Goal: Check status: Check status

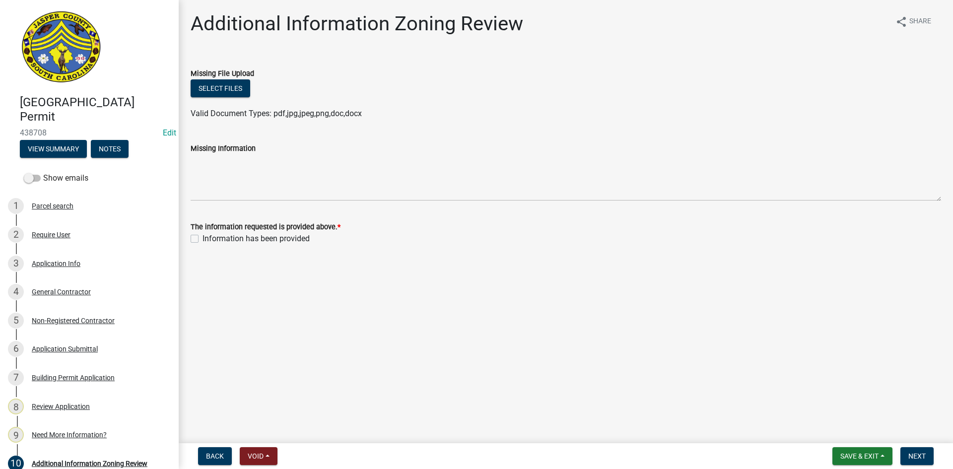
scroll to position [136, 0]
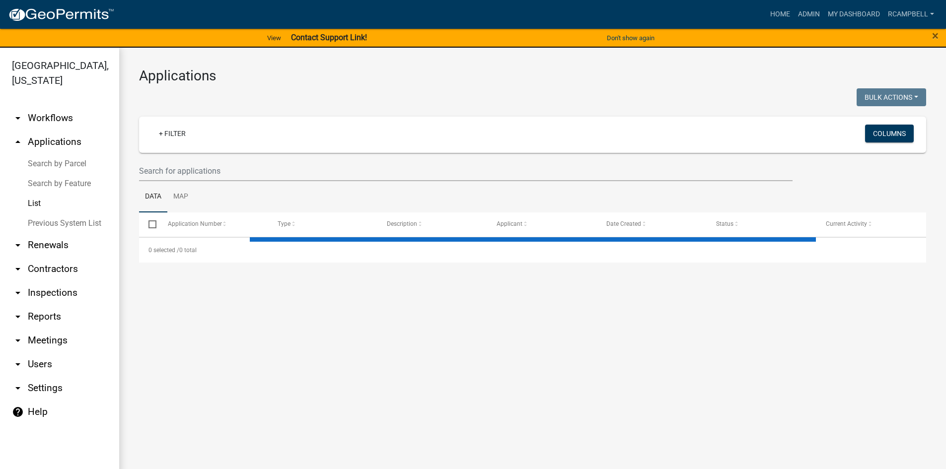
select select "3: 100"
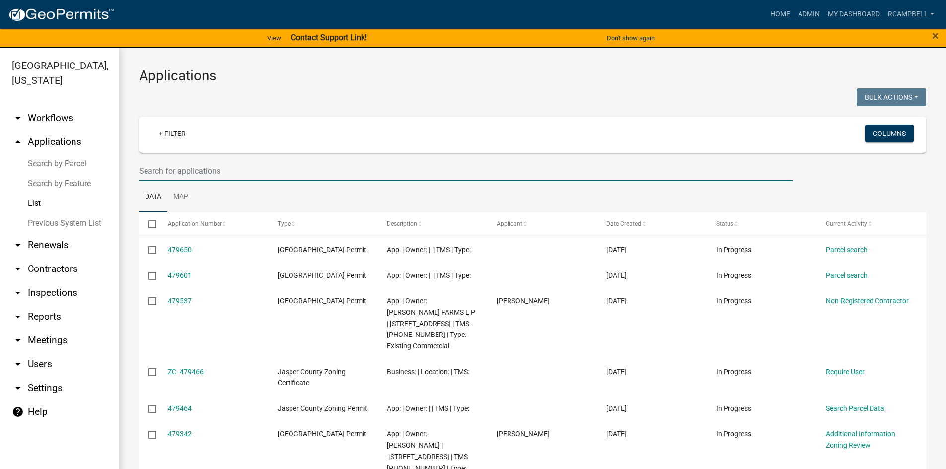
click at [157, 172] on input "text" at bounding box center [465, 171] width 653 height 20
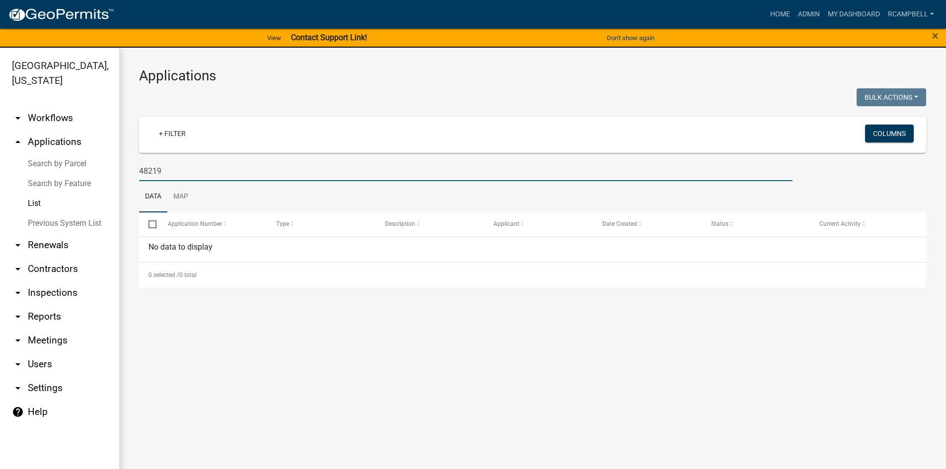
click at [142, 170] on input "48219" at bounding box center [465, 171] width 653 height 20
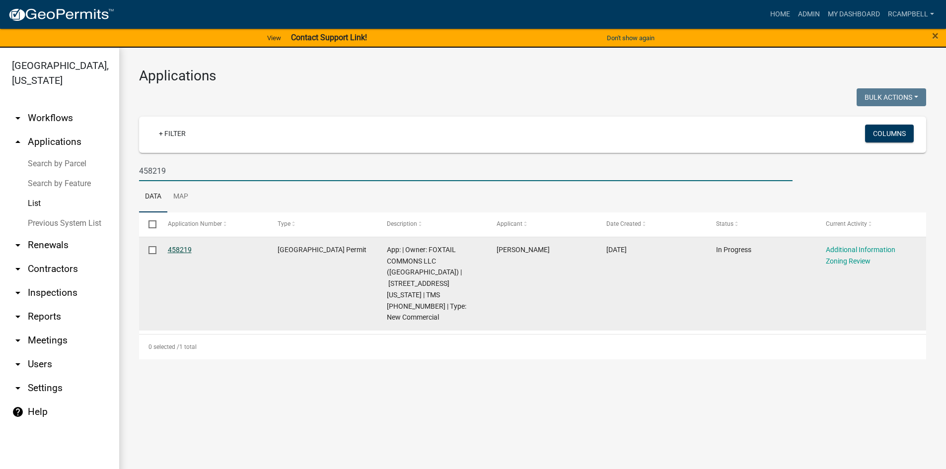
type input "458219"
click at [177, 250] on link "458219" at bounding box center [180, 250] width 24 height 8
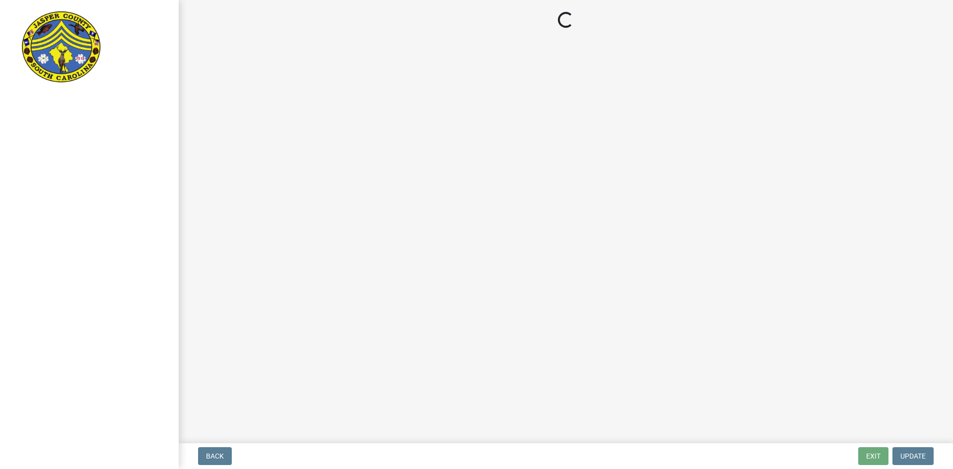
click at [177, 250] on div at bounding box center [89, 234] width 179 height 469
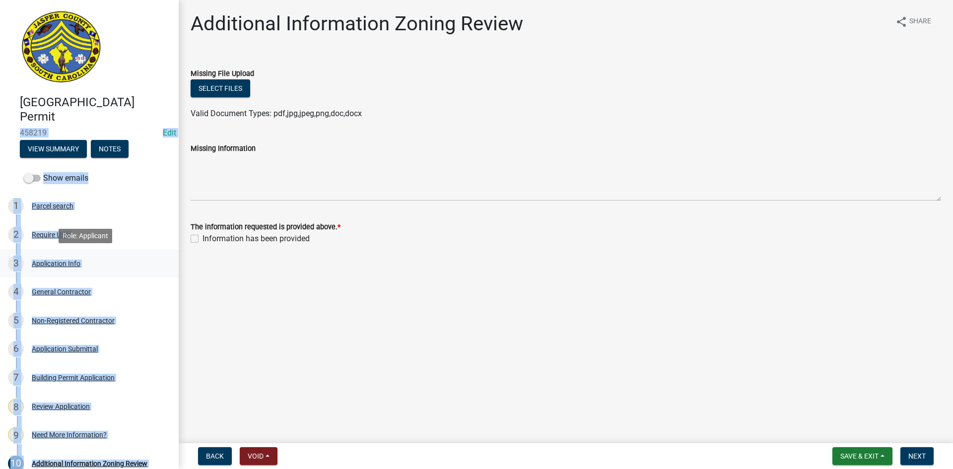
click at [136, 275] on link "3 Application Info" at bounding box center [89, 263] width 179 height 29
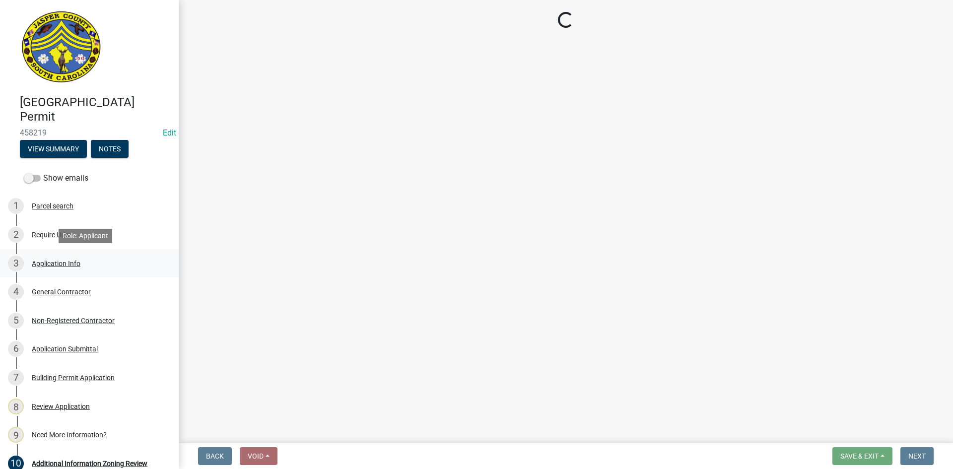
select select "d8ad81b1-fb71-4473-8687-b7f73eb7480a"
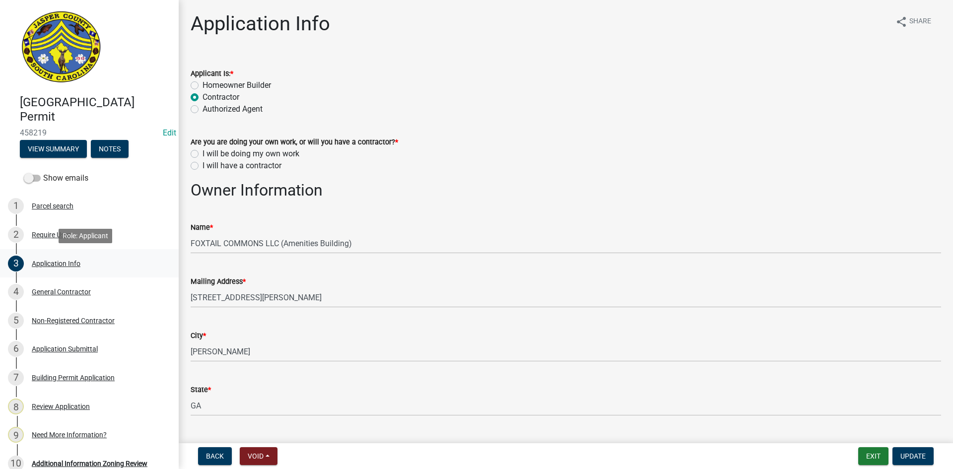
click at [50, 267] on div "Application Info" at bounding box center [56, 263] width 49 height 7
click at [51, 266] on div "Application Info" at bounding box center [56, 263] width 49 height 7
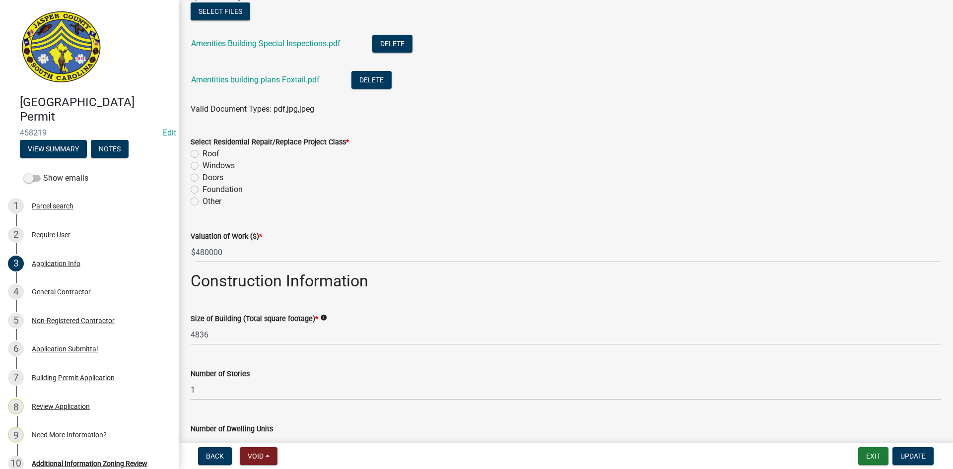
scroll to position [1241, 0]
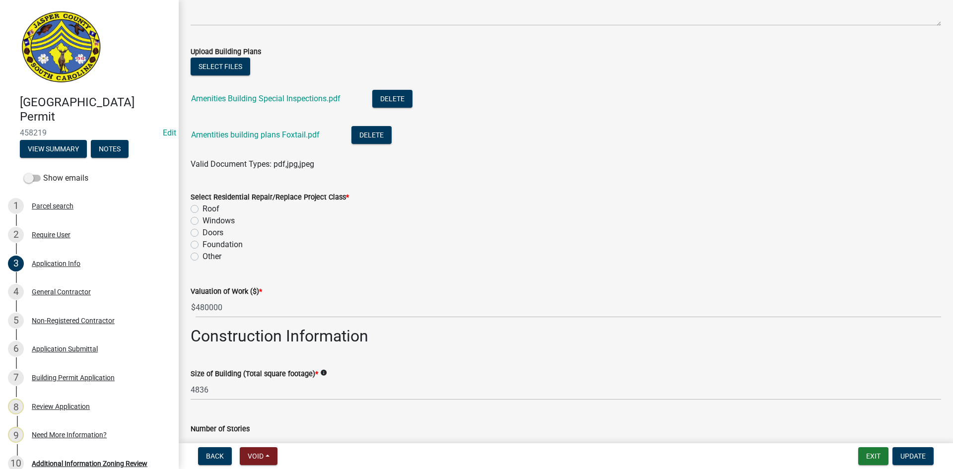
click at [203, 256] on label "Other" at bounding box center [212, 257] width 19 height 12
click at [203, 256] on input "Other" at bounding box center [206, 254] width 6 height 6
radio input "true"
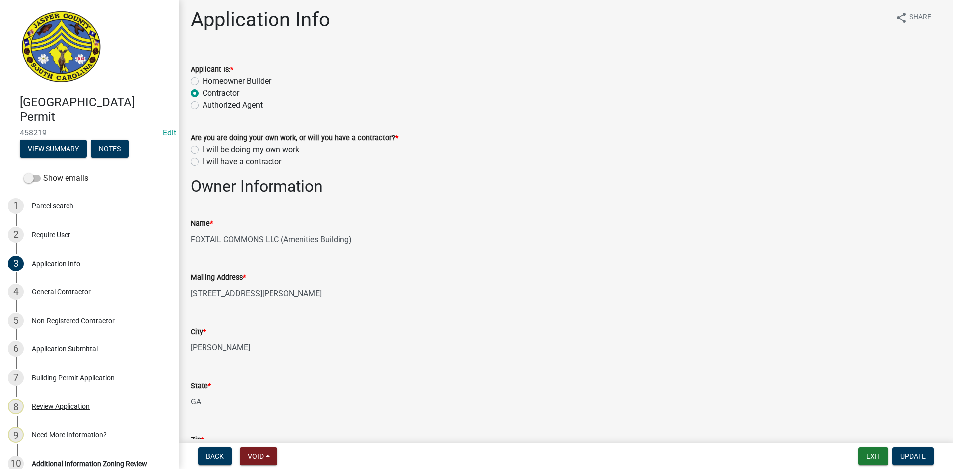
scroll to position [0, 0]
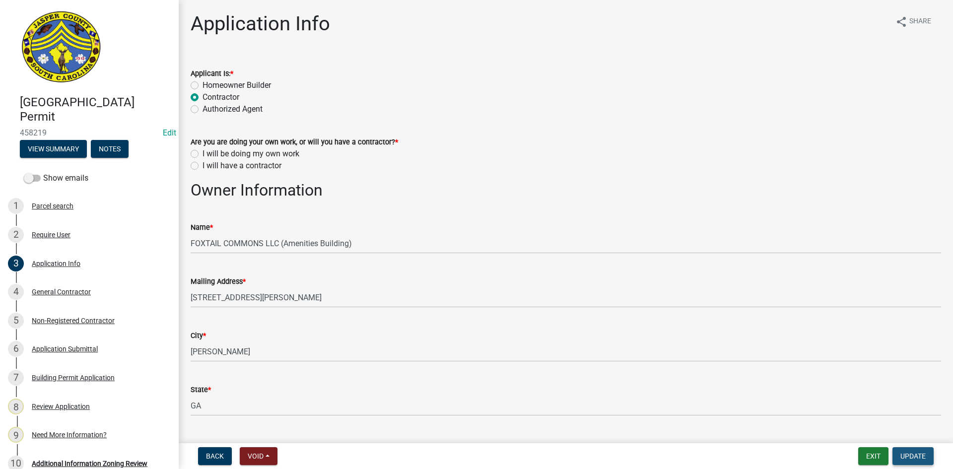
click at [906, 457] on span "Update" at bounding box center [912, 456] width 25 height 8
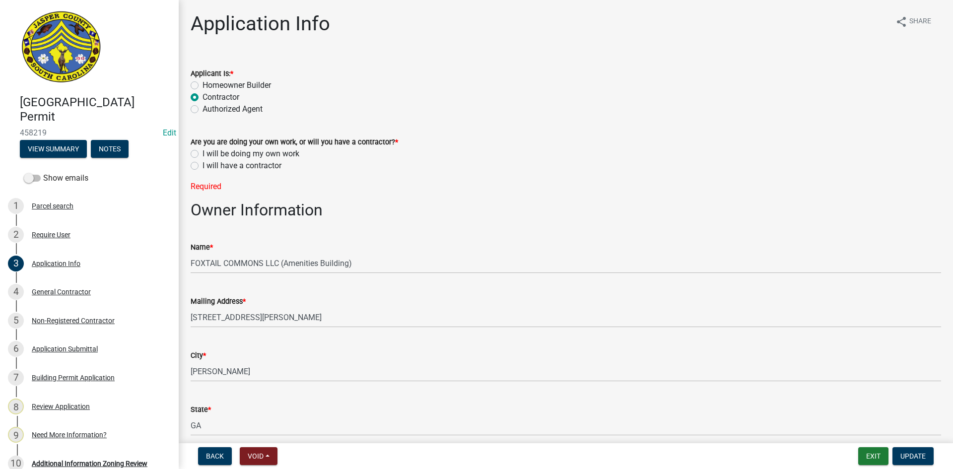
click at [203, 152] on label "I will be doing my own work" at bounding box center [251, 154] width 97 height 12
click at [203, 152] on input "I will be doing my own work" at bounding box center [206, 151] width 6 height 6
radio input "true"
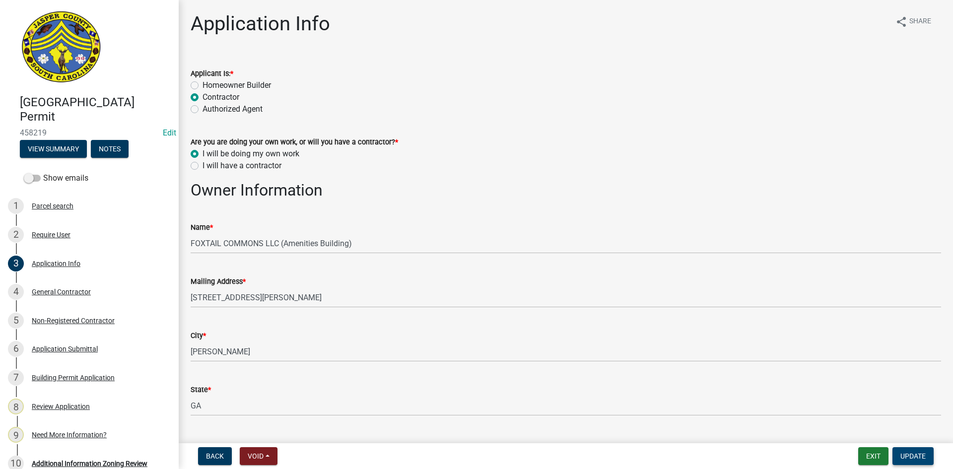
click at [901, 452] on span "Update" at bounding box center [912, 456] width 25 height 8
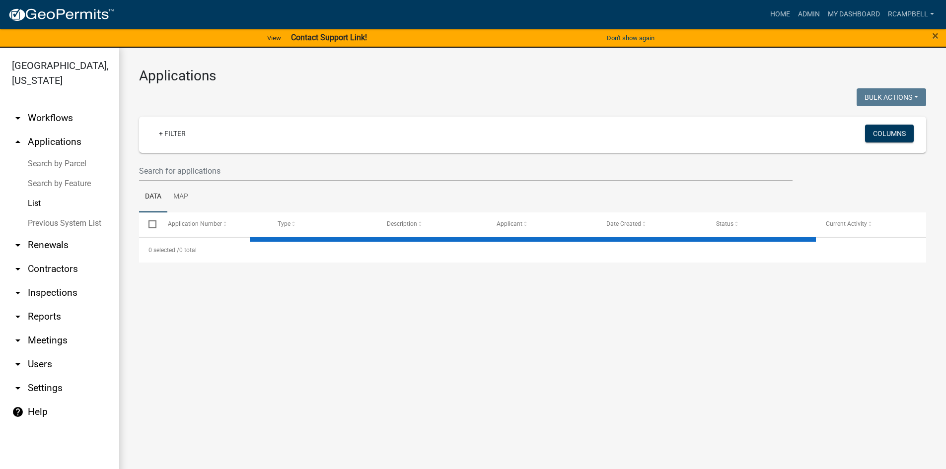
select select "3: 100"
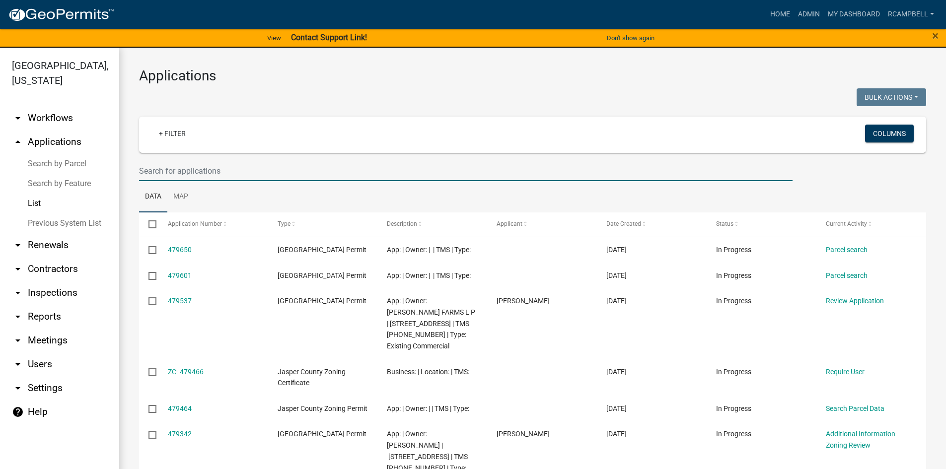
click at [167, 168] on input "text" at bounding box center [465, 171] width 653 height 20
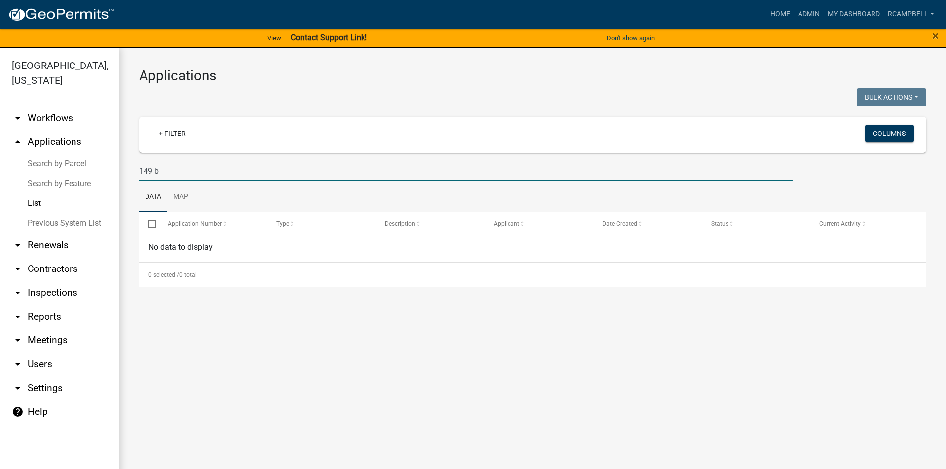
type input "149"
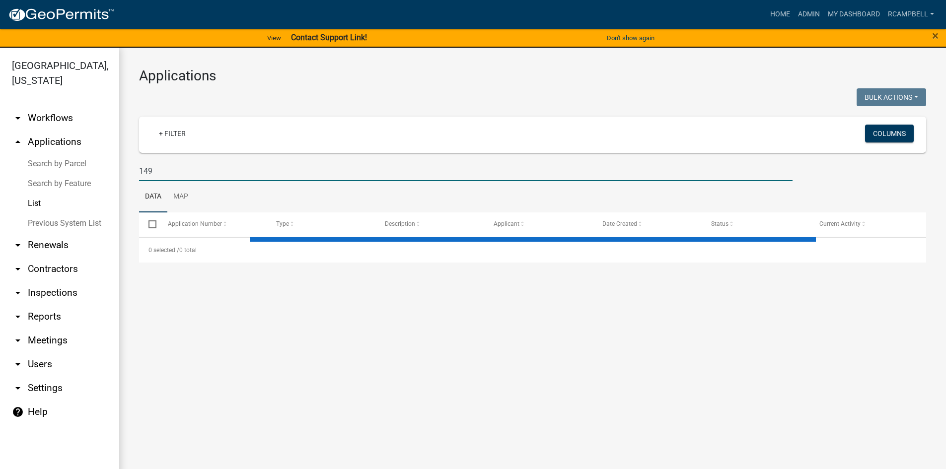
select select "3: 100"
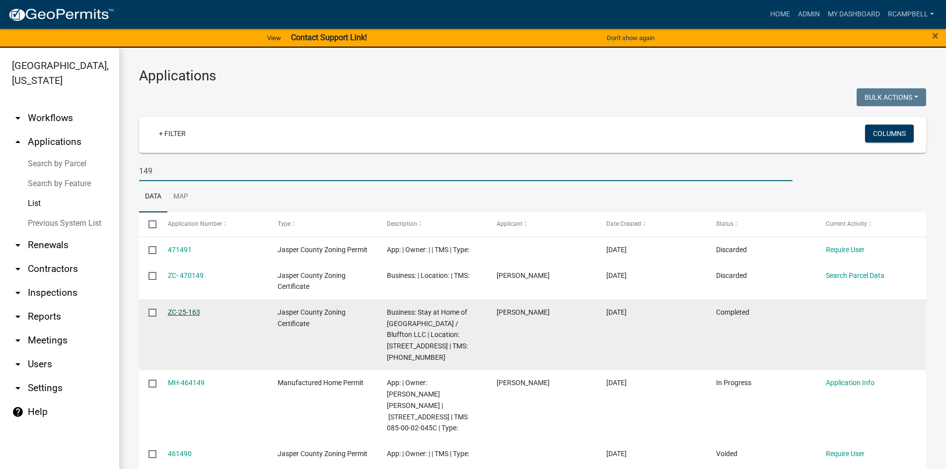
type input "149"
click at [191, 312] on link "ZC-25-163" at bounding box center [184, 312] width 32 height 8
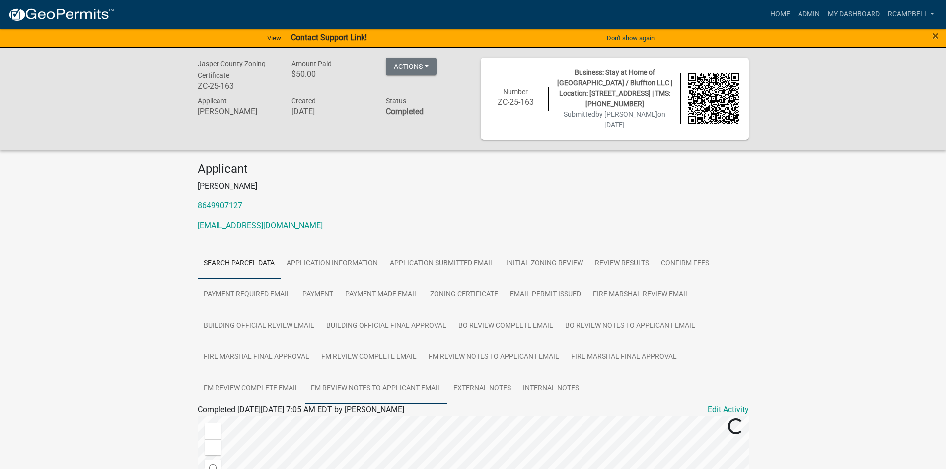
click at [371, 373] on link "FM Review Notes to Applicant Email" at bounding box center [376, 389] width 142 height 32
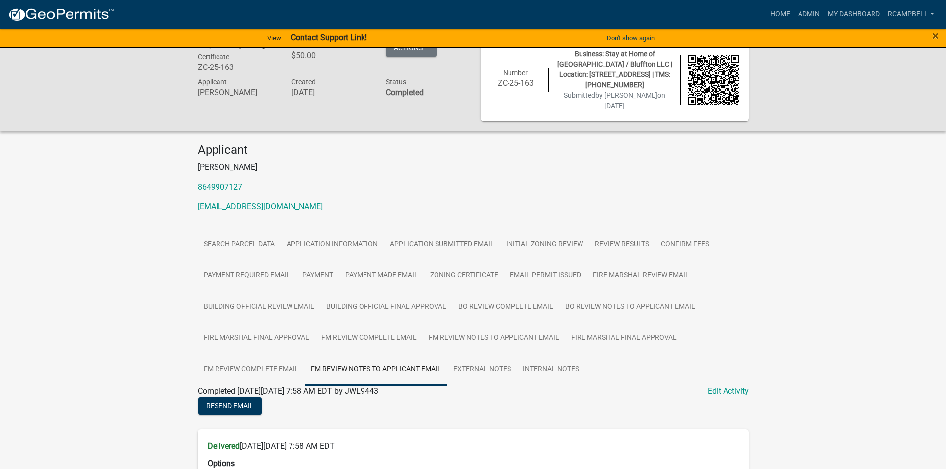
scroll to position [18, 0]
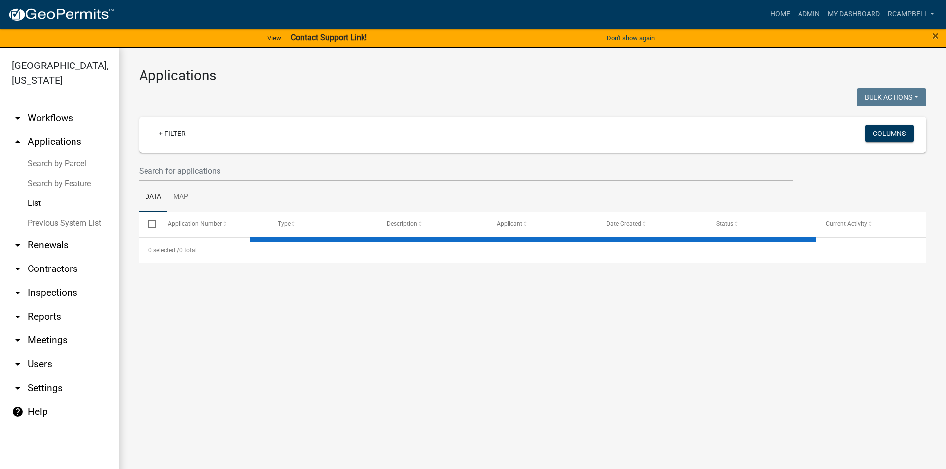
select select "3: 100"
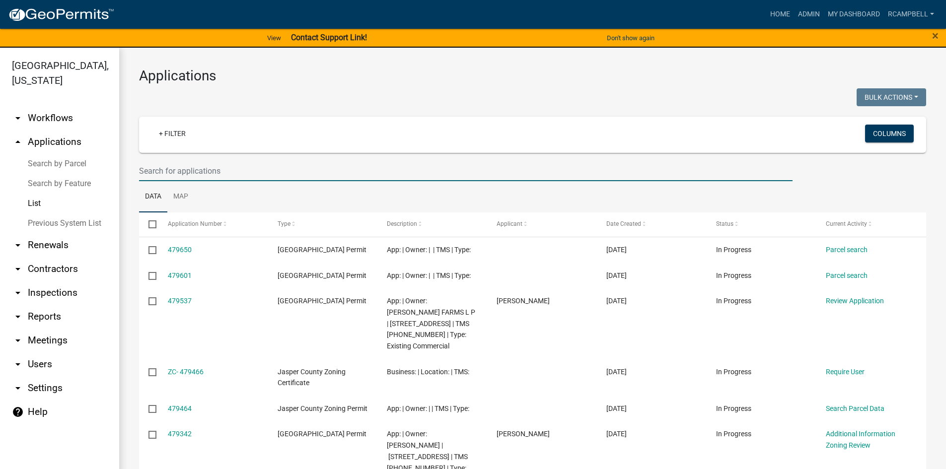
click at [176, 167] on input "text" at bounding box center [465, 171] width 653 height 20
type input "380646"
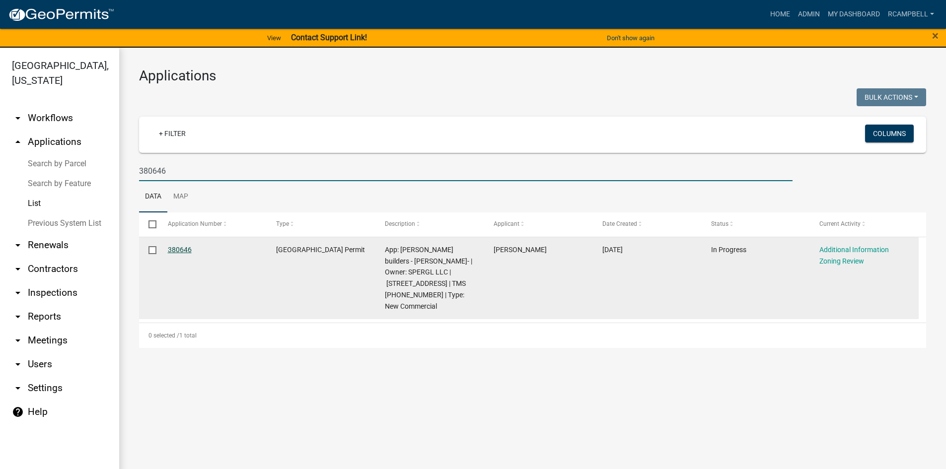
click at [190, 250] on div "380646" at bounding box center [212, 249] width 89 height 11
click at [187, 249] on link "380646" at bounding box center [180, 250] width 24 height 8
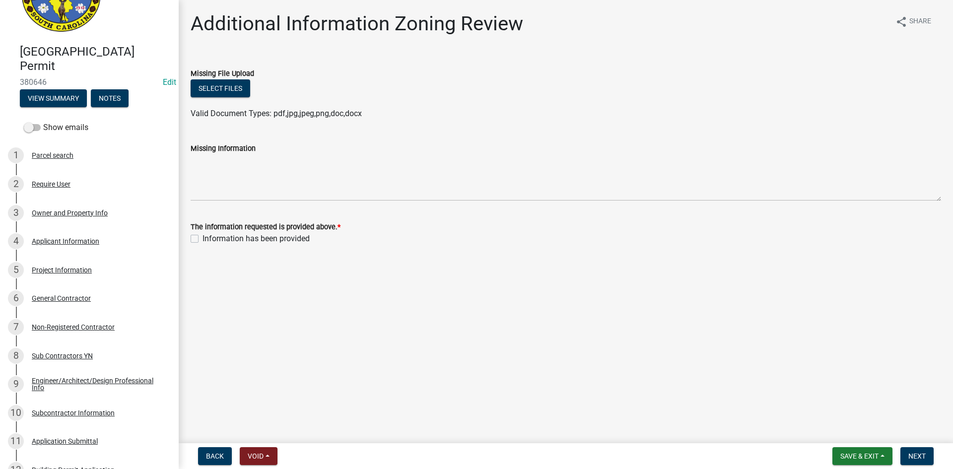
scroll to position [50, 0]
click at [60, 96] on button "View Summary" at bounding box center [53, 99] width 67 height 18
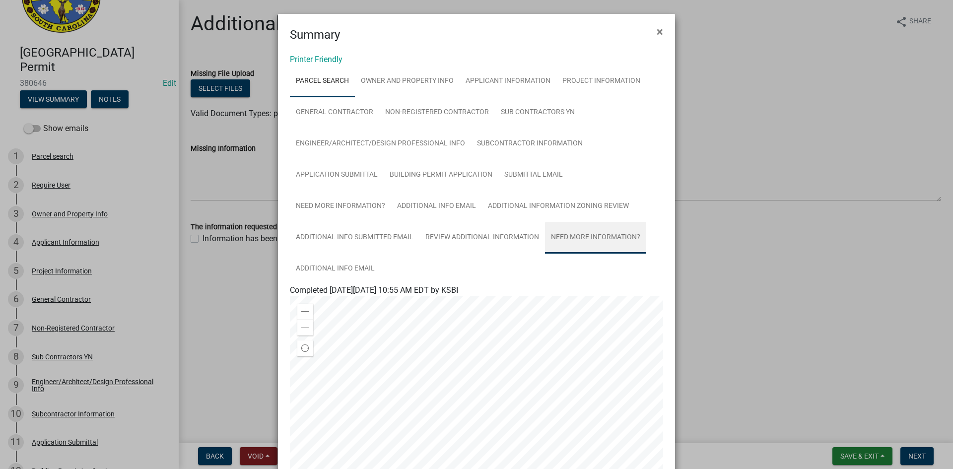
click at [569, 237] on link "Need More Information?" at bounding box center [595, 238] width 101 height 32
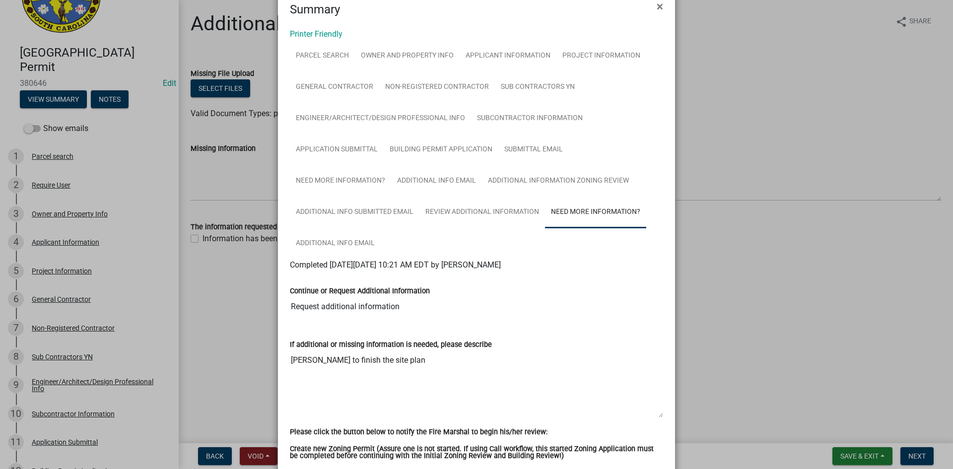
scroll to position [101, 0]
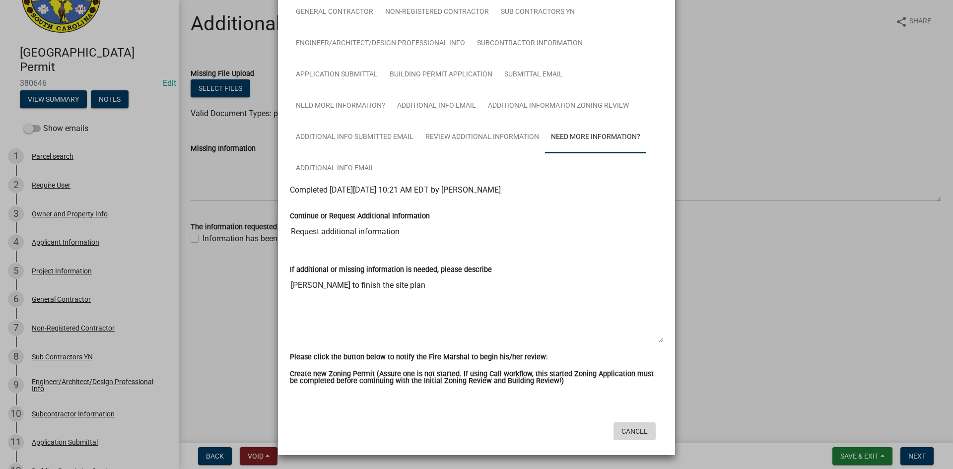
click at [636, 433] on button "Cancel" at bounding box center [635, 431] width 42 height 18
